Goal: Task Accomplishment & Management: Manage account settings

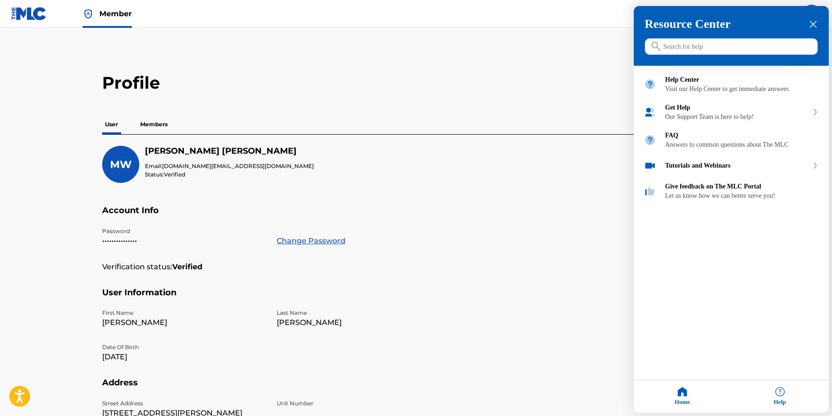
click at [116, 14] on div at bounding box center [416, 208] width 832 height 416
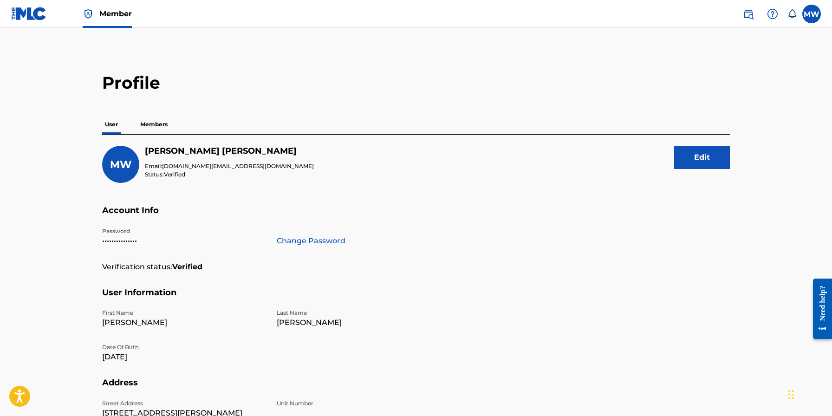
click at [696, 157] on button "Edit" at bounding box center [702, 157] width 56 height 23
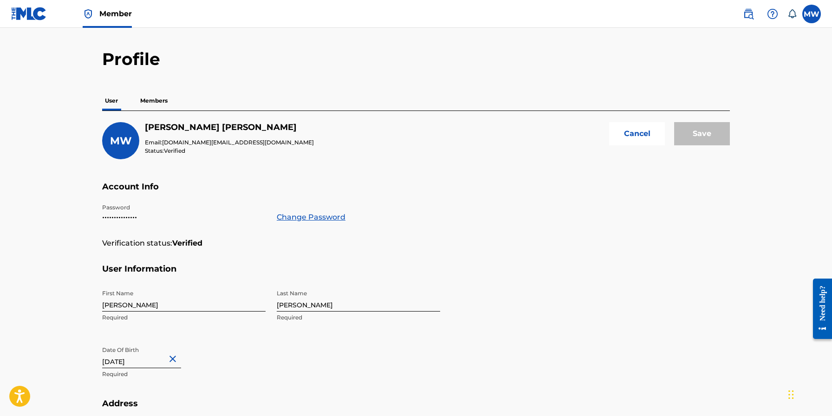
scroll to position [21, 0]
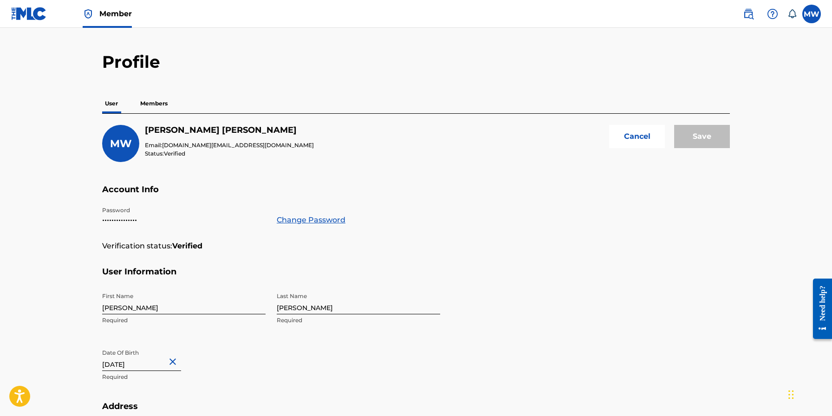
click at [643, 136] on button "Cancel" at bounding box center [637, 136] width 56 height 23
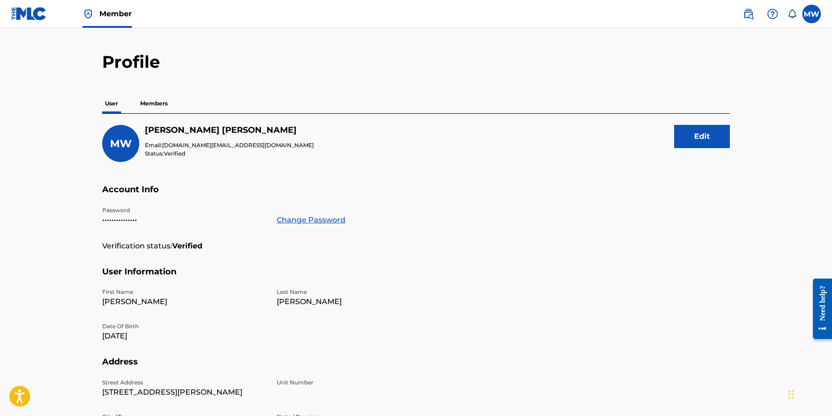
click at [791, 12] on icon at bounding box center [792, 13] width 9 height 9
click at [814, 6] on label at bounding box center [811, 14] width 19 height 19
click at [812, 14] on input "MW [PERSON_NAME] [DOMAIN_NAME][EMAIL_ADDRESS][DOMAIN_NAME] Notification Prefere…" at bounding box center [812, 14] width 0 height 0
click at [652, 43] on main "Profile User Members MW [PERSON_NAME] Email: [DOMAIN_NAME][EMAIL_ADDRESS][DOMAI…" at bounding box center [416, 289] width 832 height 564
click at [747, 9] on img at bounding box center [748, 13] width 11 height 11
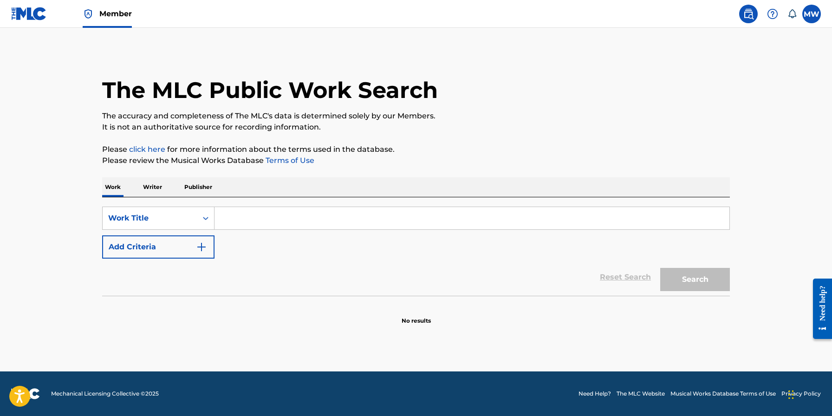
click at [771, 13] on img at bounding box center [772, 13] width 11 height 11
click at [776, 61] on p "View portal intro" at bounding box center [772, 61] width 79 height 22
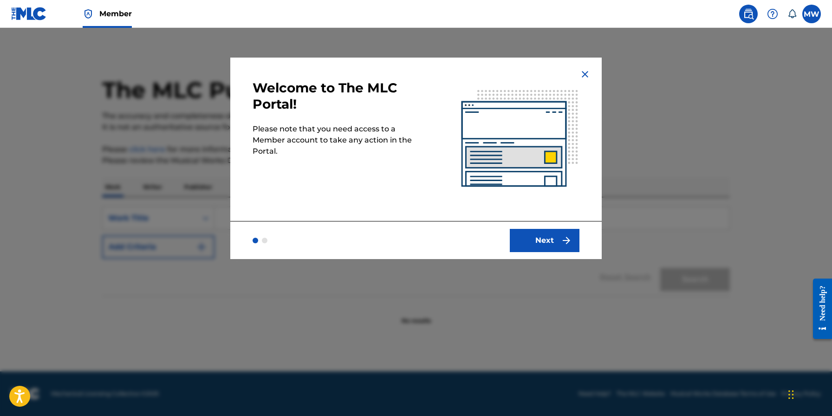
click at [547, 245] on button "Next" at bounding box center [545, 240] width 70 height 23
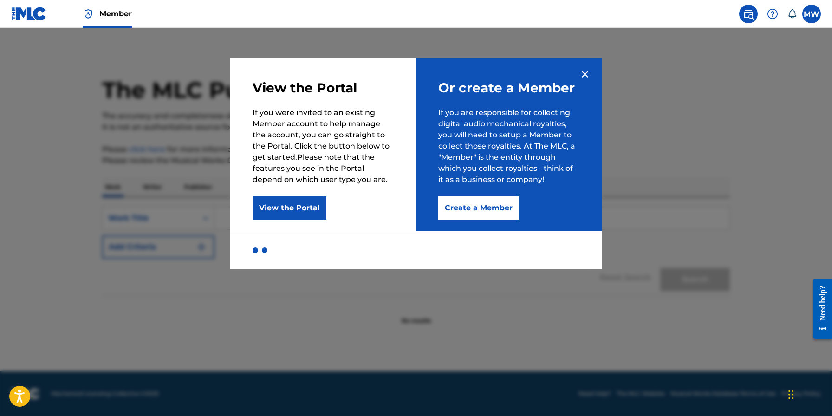
click at [299, 204] on button "View the Portal" at bounding box center [290, 207] width 74 height 23
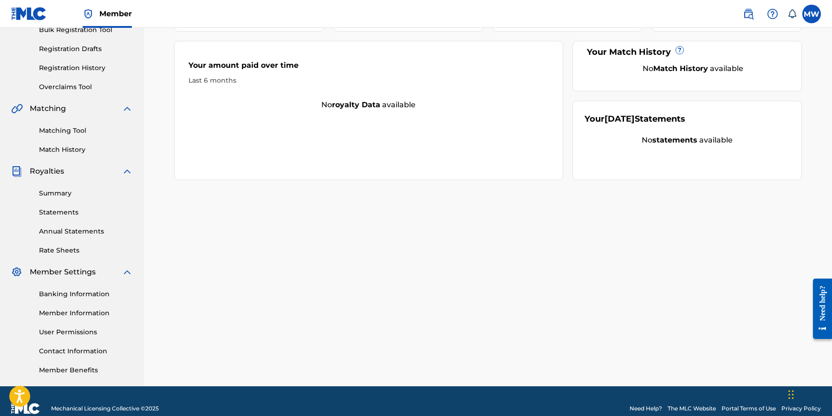
scroll to position [160, 0]
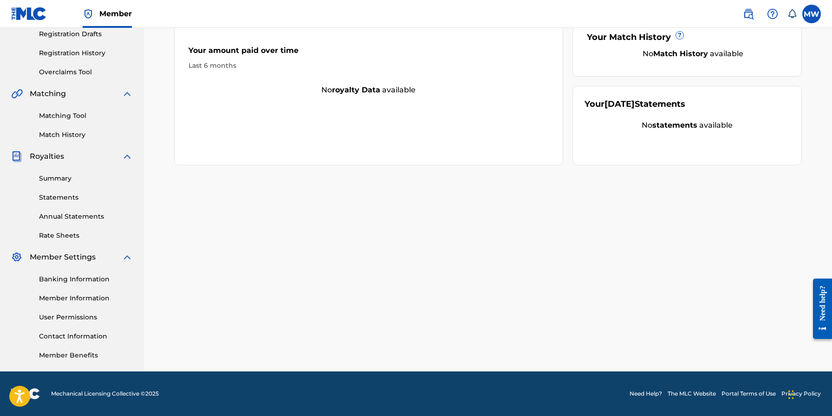
click at [85, 277] on link "Banking Information" at bounding box center [86, 279] width 94 height 10
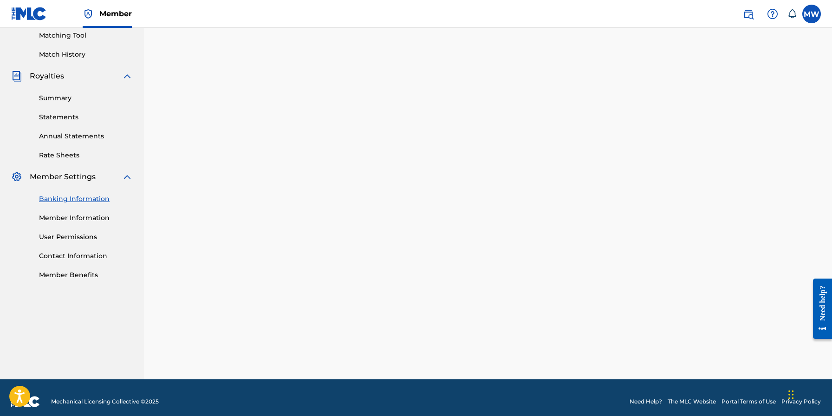
scroll to position [248, 0]
